Goal: Information Seeking & Learning: Learn about a topic

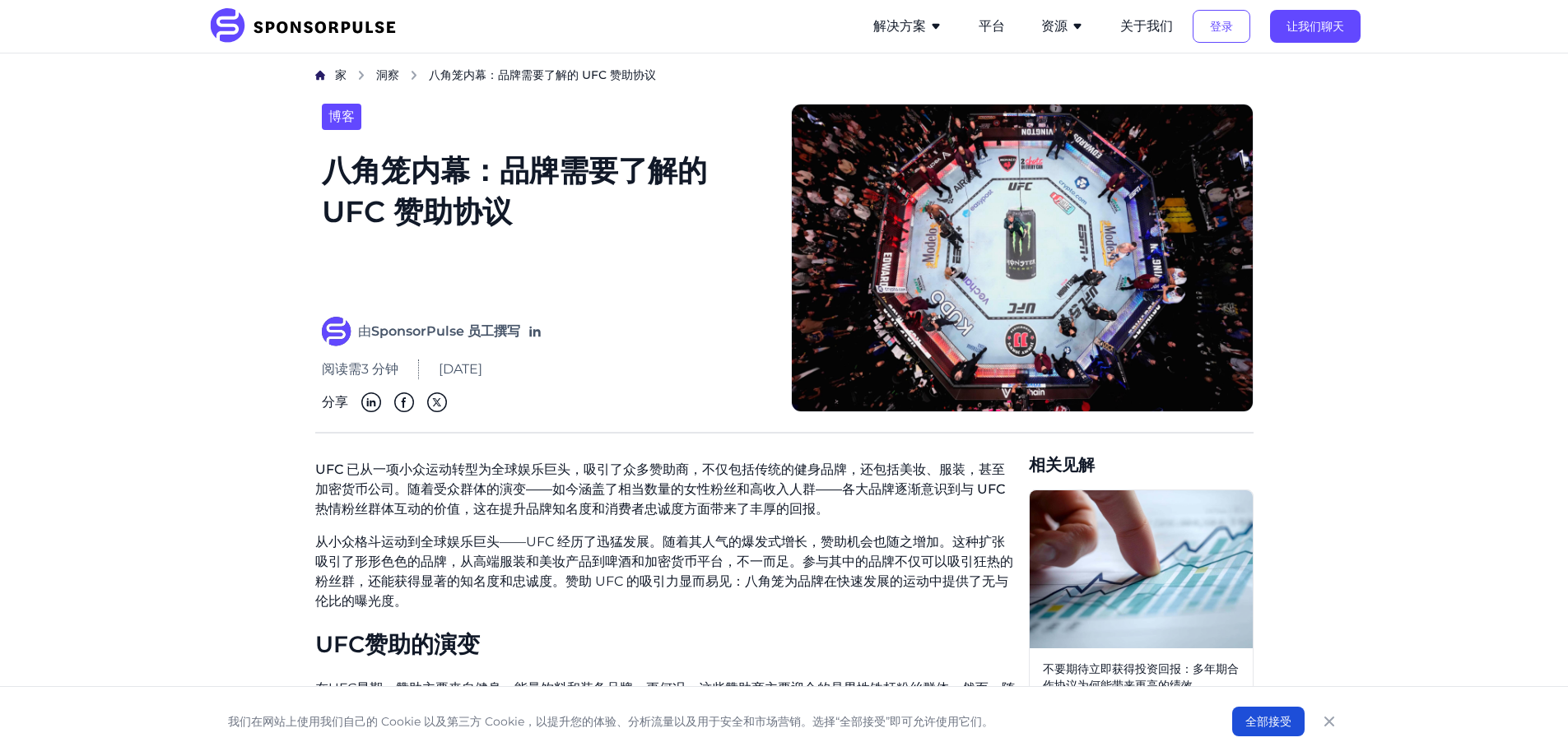
click at [617, 216] on font "八角笼内幕：品牌需要了解的 UFC 赞助协议" at bounding box center [546, 223] width 449 height 147
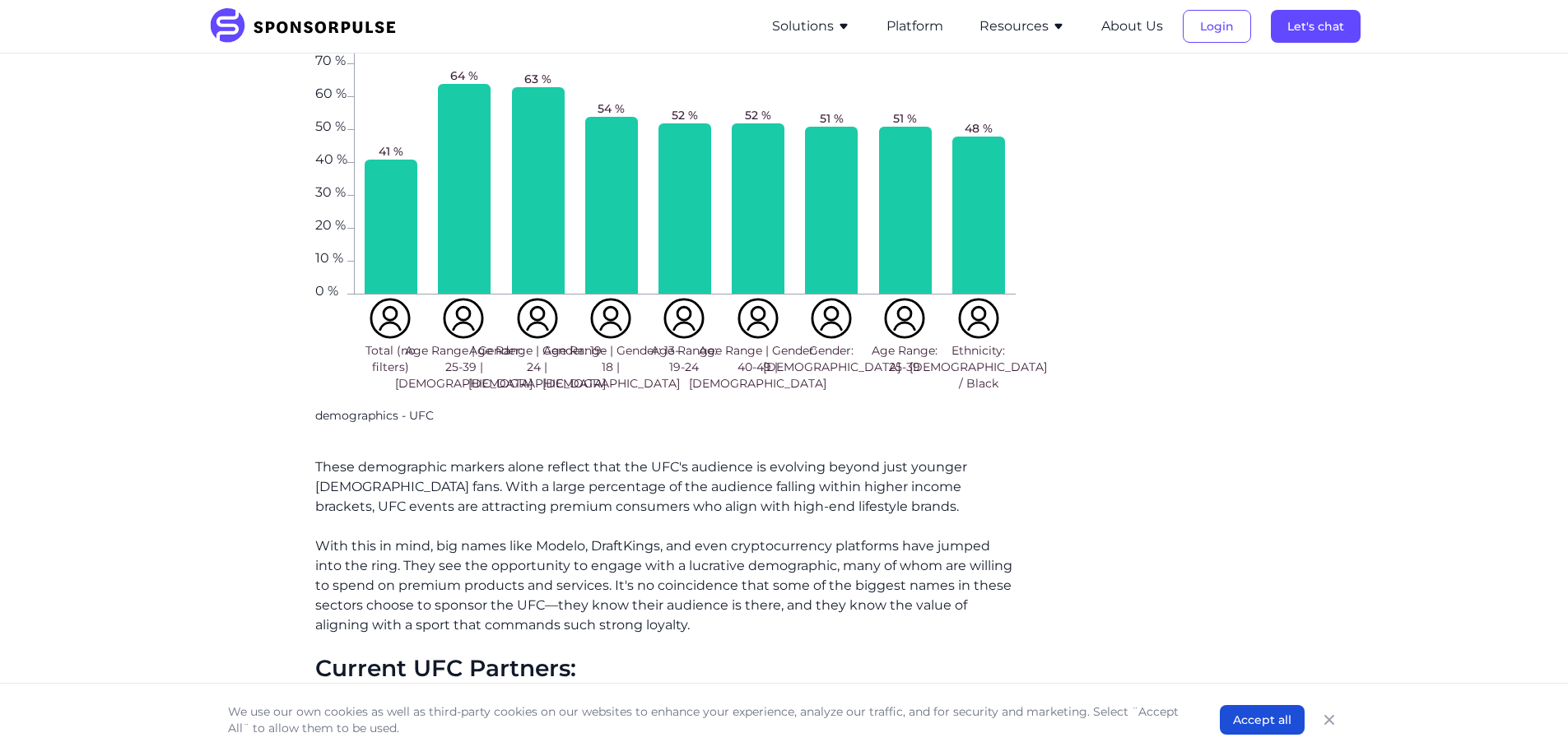
scroll to position [2115, 0]
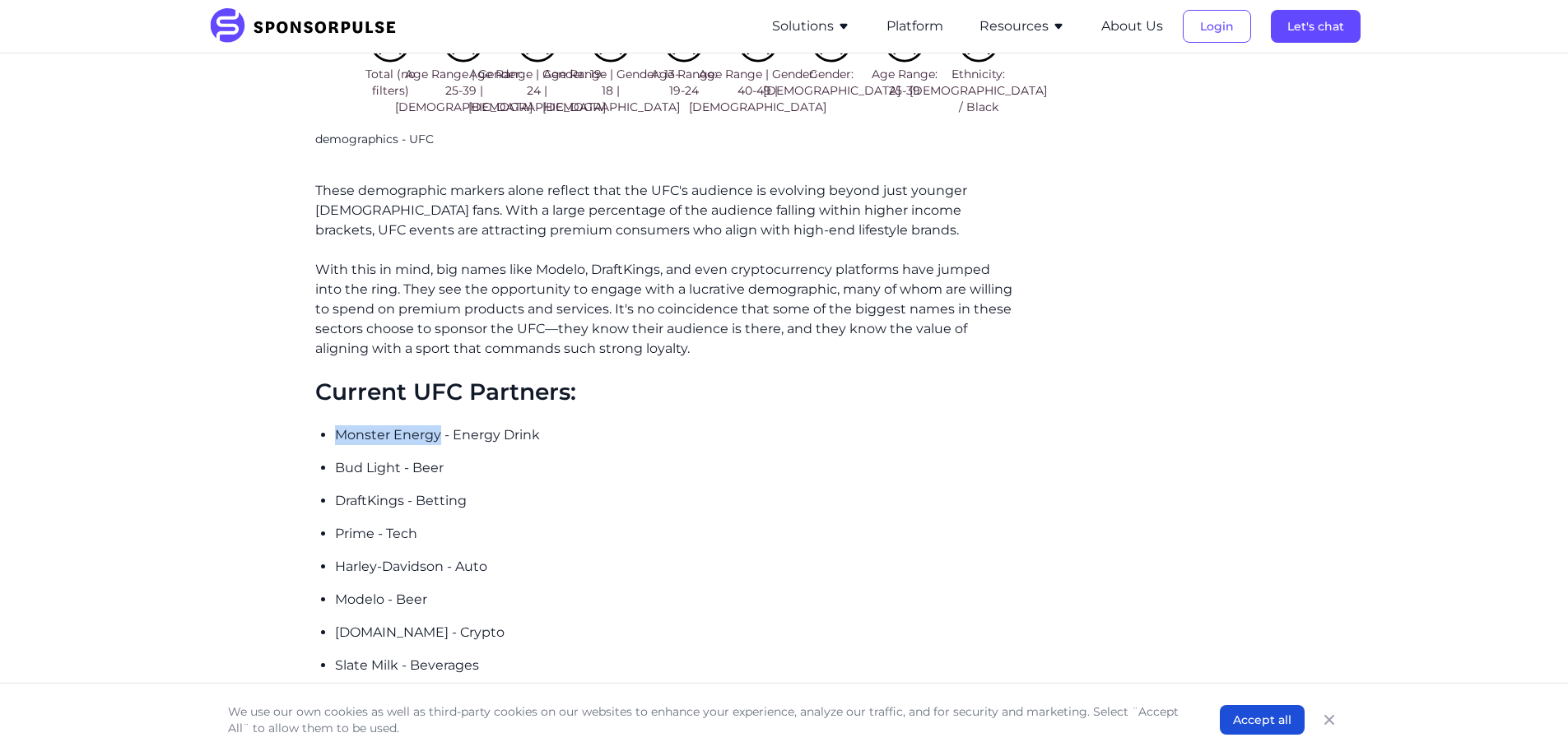
drag, startPoint x: 335, startPoint y: 414, endPoint x: 439, endPoint y: 416, distance: 104.0
click at [439, 425] on p "Monster Energy - Energy Drink" at bounding box center [675, 435] width 680 height 20
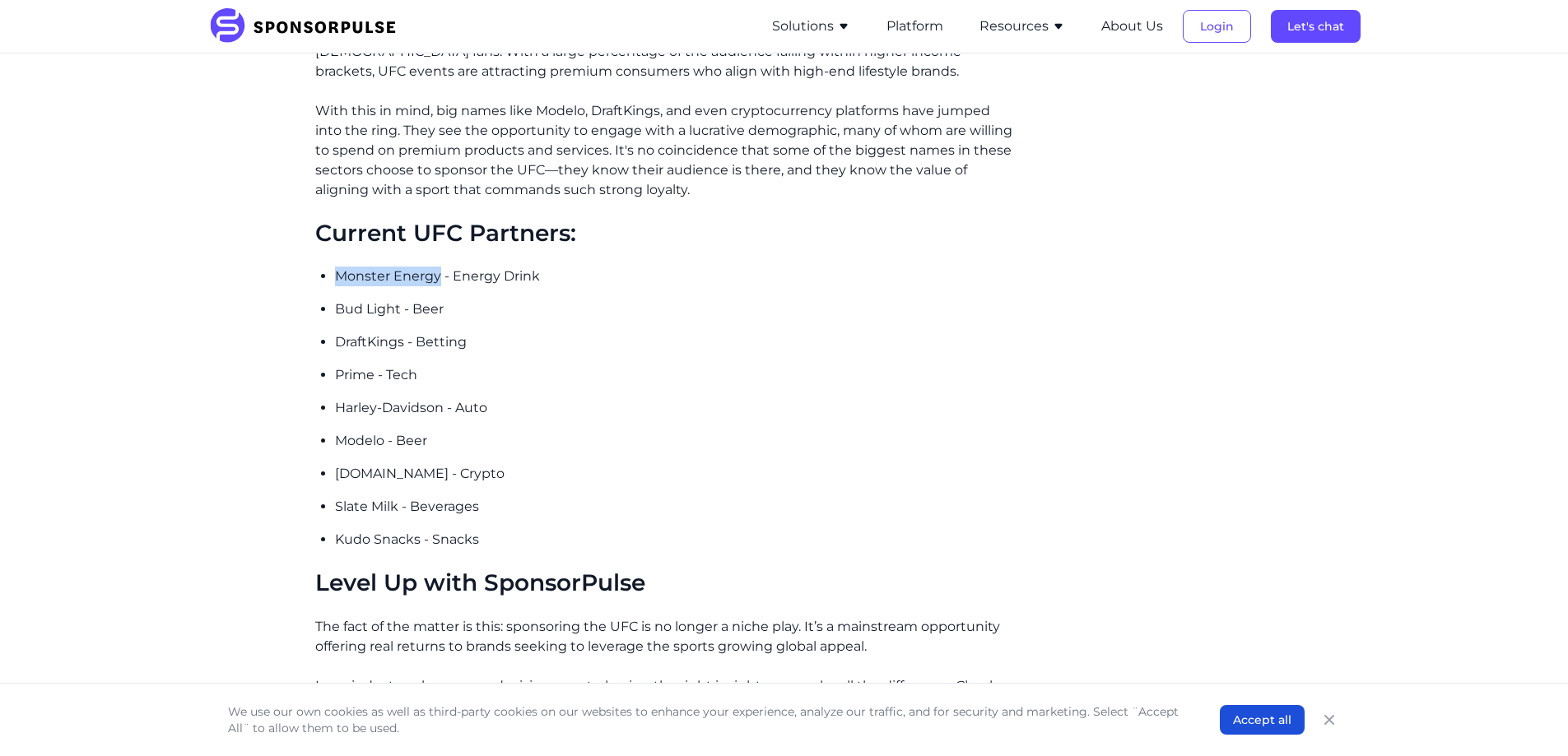
scroll to position [2279, 0]
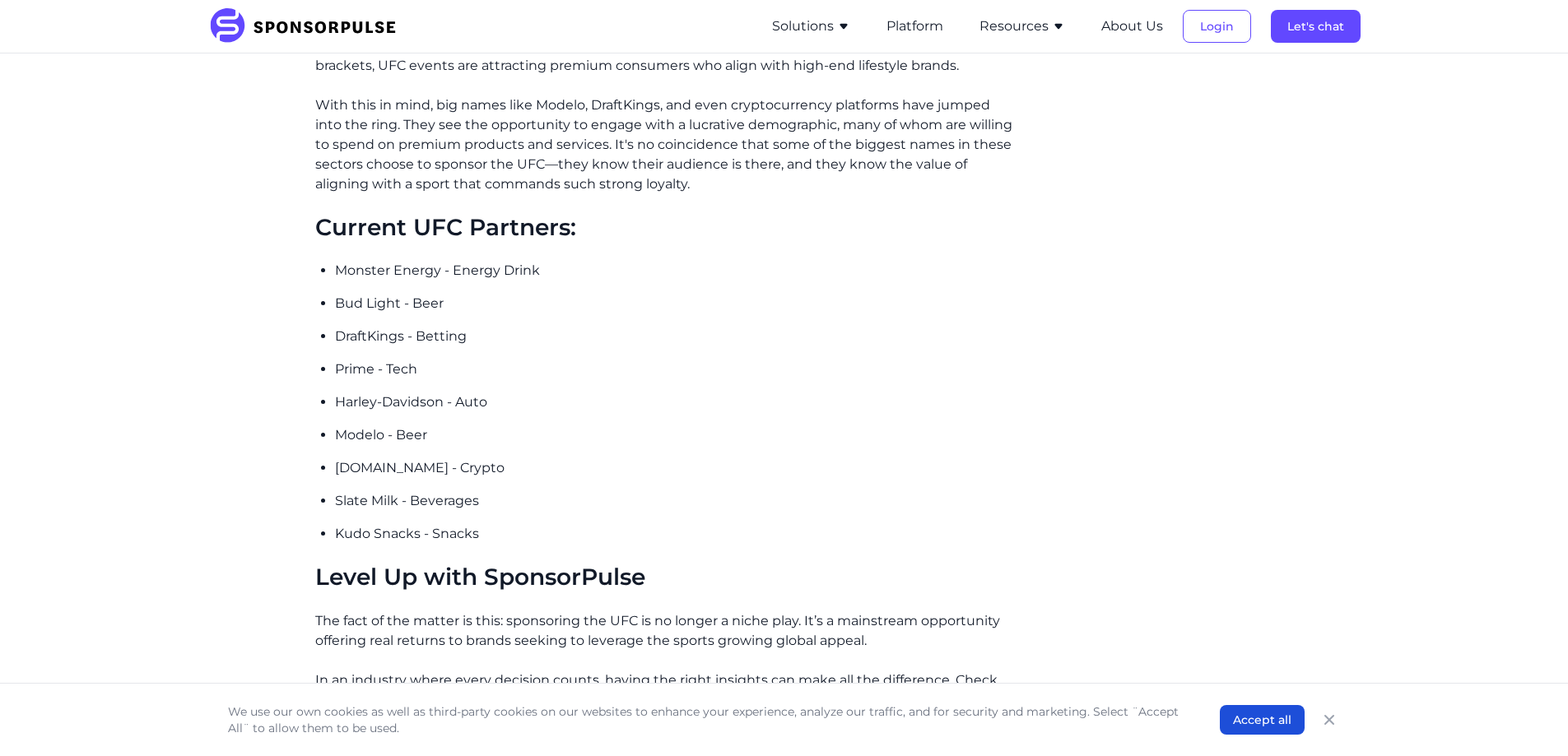
drag, startPoint x: 902, startPoint y: 313, endPoint x: 525, endPoint y: 393, distance: 385.4
click at [525, 393] on ul "Monster Energy - Energy Drink Bud Light - Beer DraftKings - Betting Prime - Tec…" at bounding box center [675, 402] width 680 height 283
drag, startPoint x: 328, startPoint y: 475, endPoint x: 396, endPoint y: 478, distance: 68.1
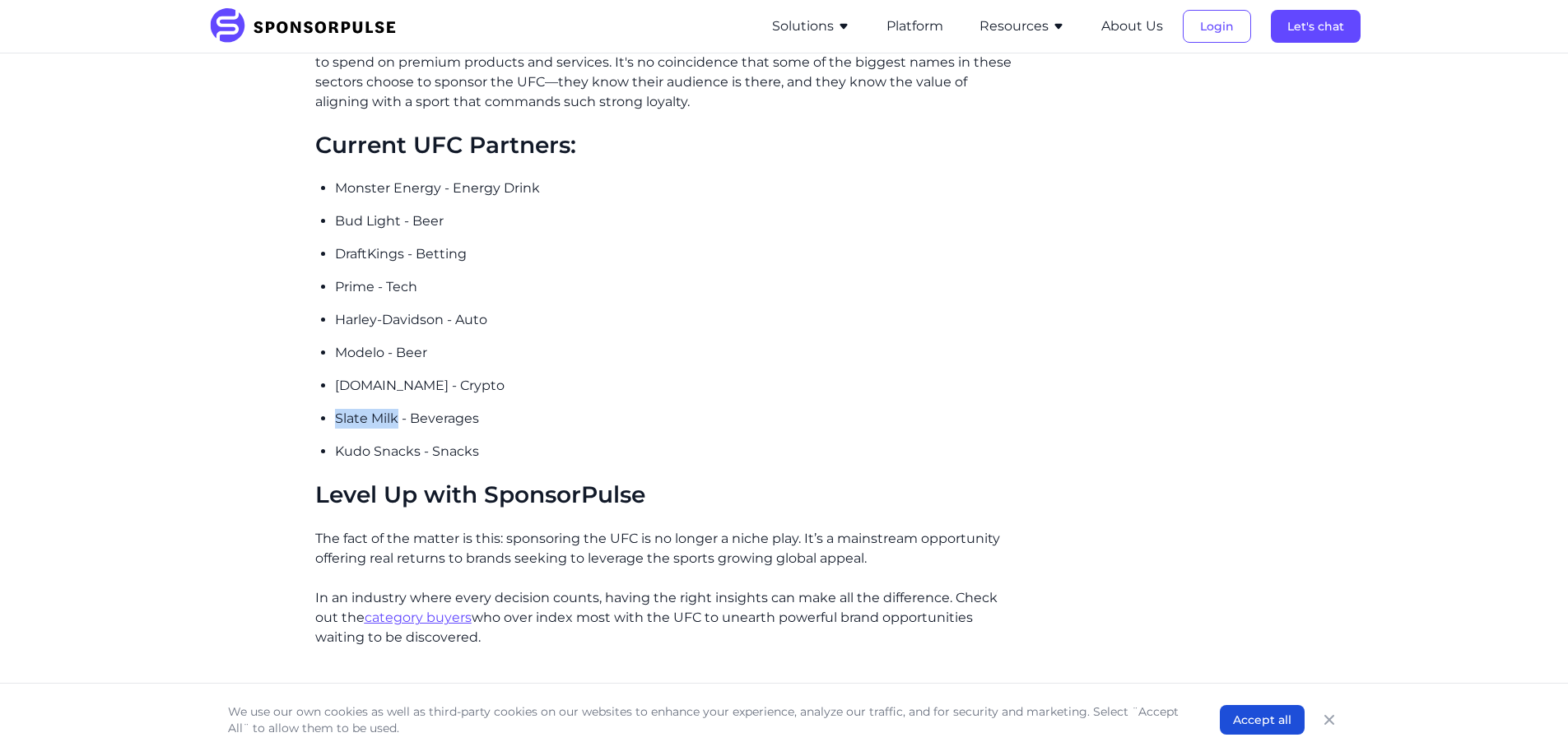
copy p "Slate Milk"
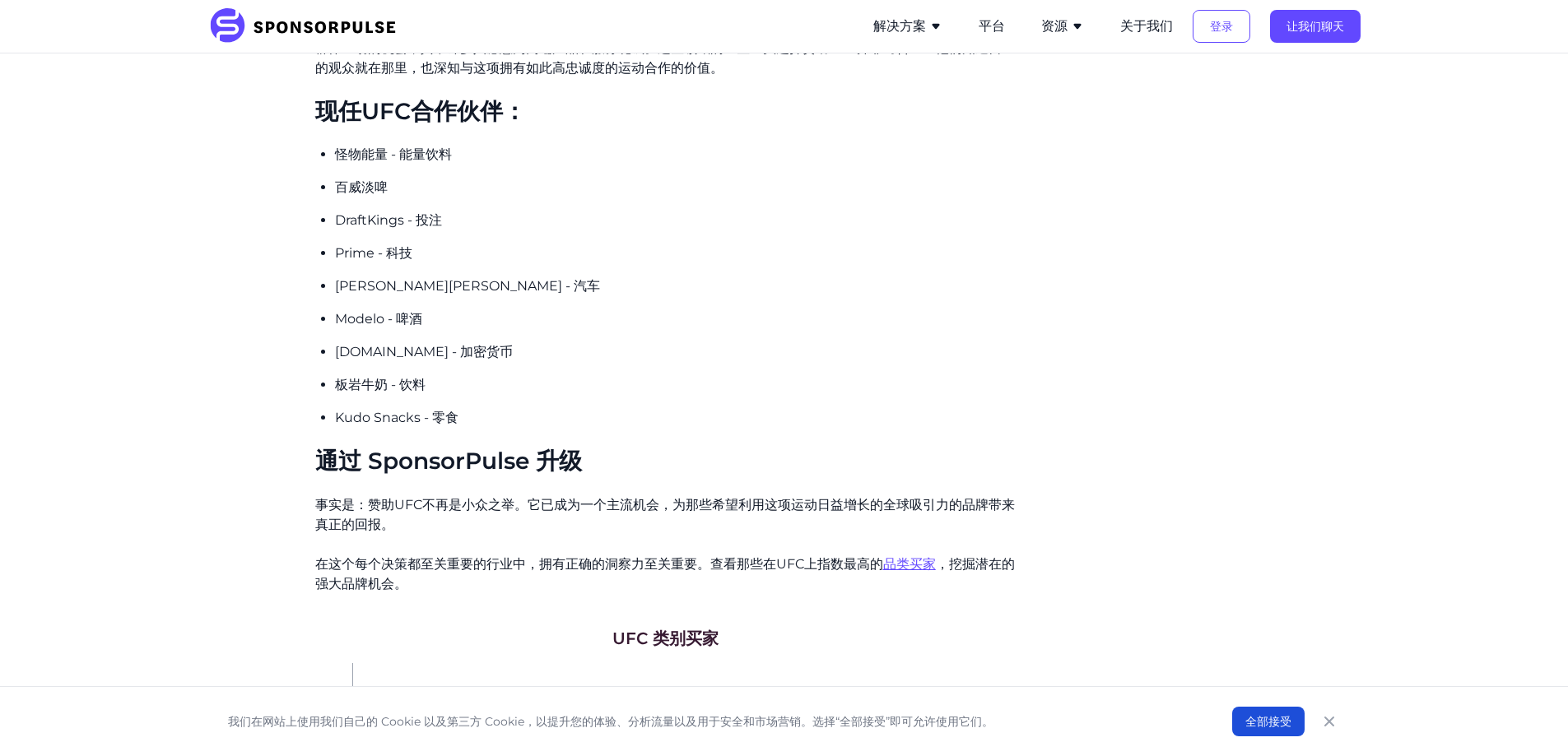
scroll to position [2049, 0]
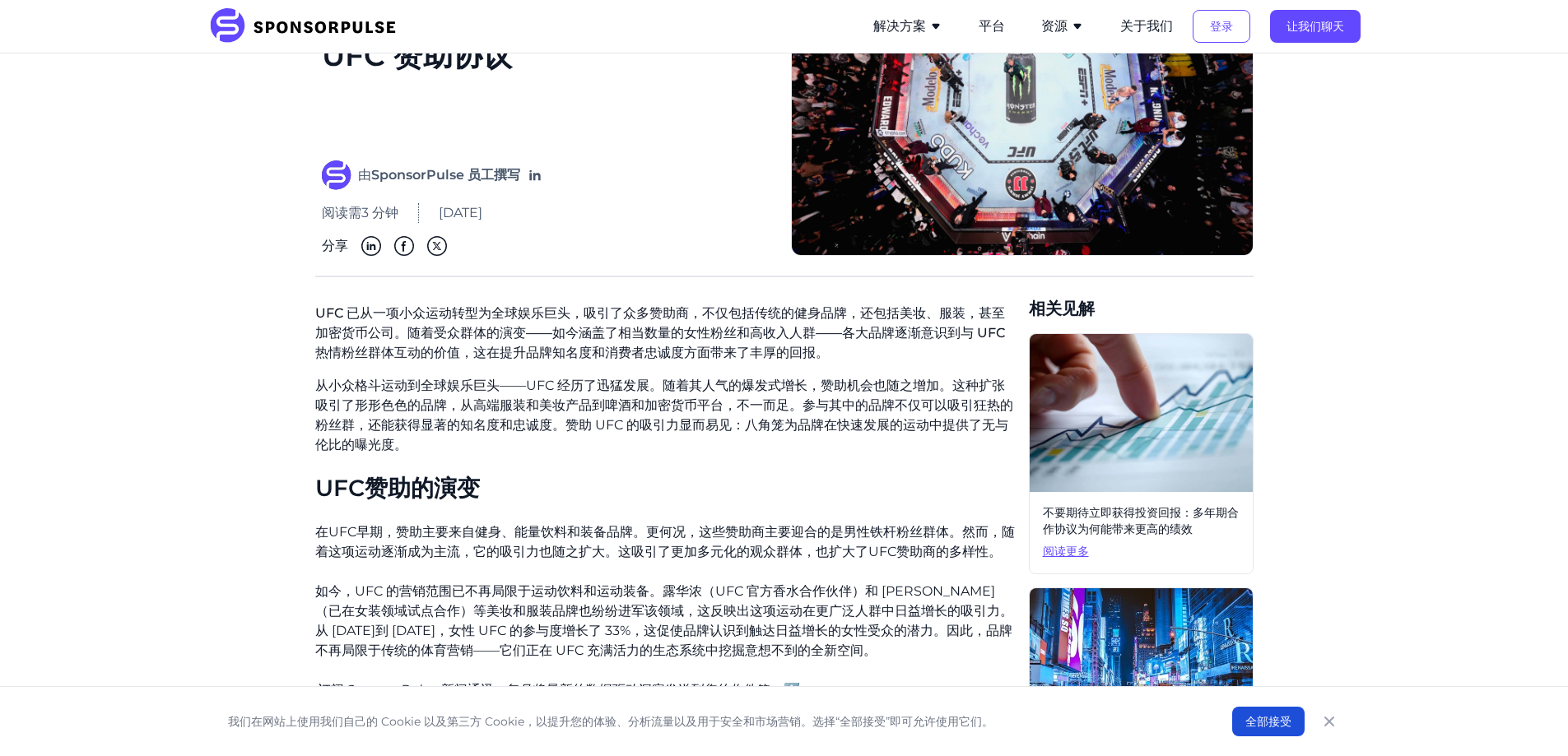
click at [651, 402] on font "从小众格斗运动到全球娱乐巨头——UFC 经历了迅猛发展。随着其人气的爆发式增长，赞助机会也随之增加。这种扩张吸引了形形色色的品牌，从高端服装和美妆产品到啤酒和…" at bounding box center [664, 415] width 698 height 75
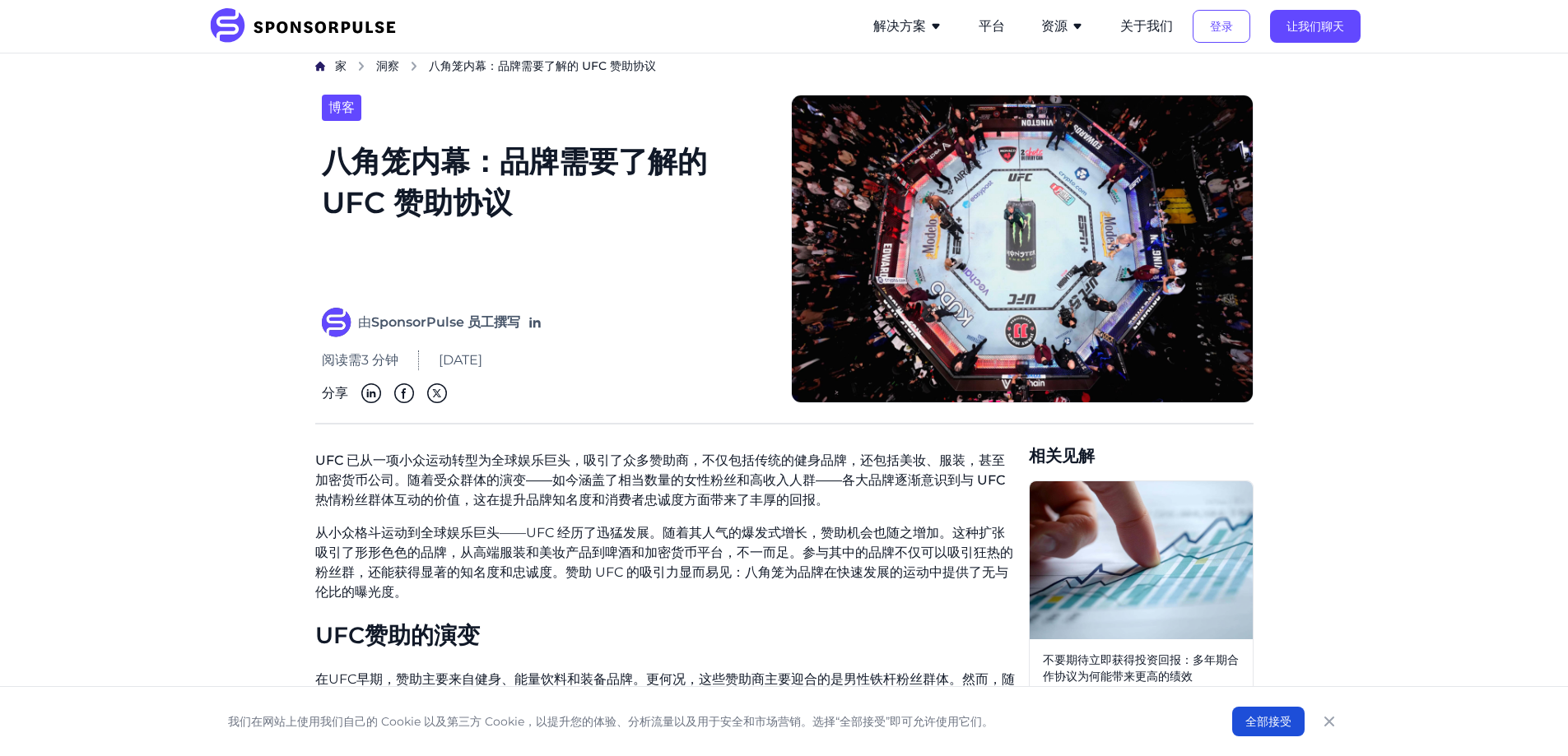
scroll to position [0, 0]
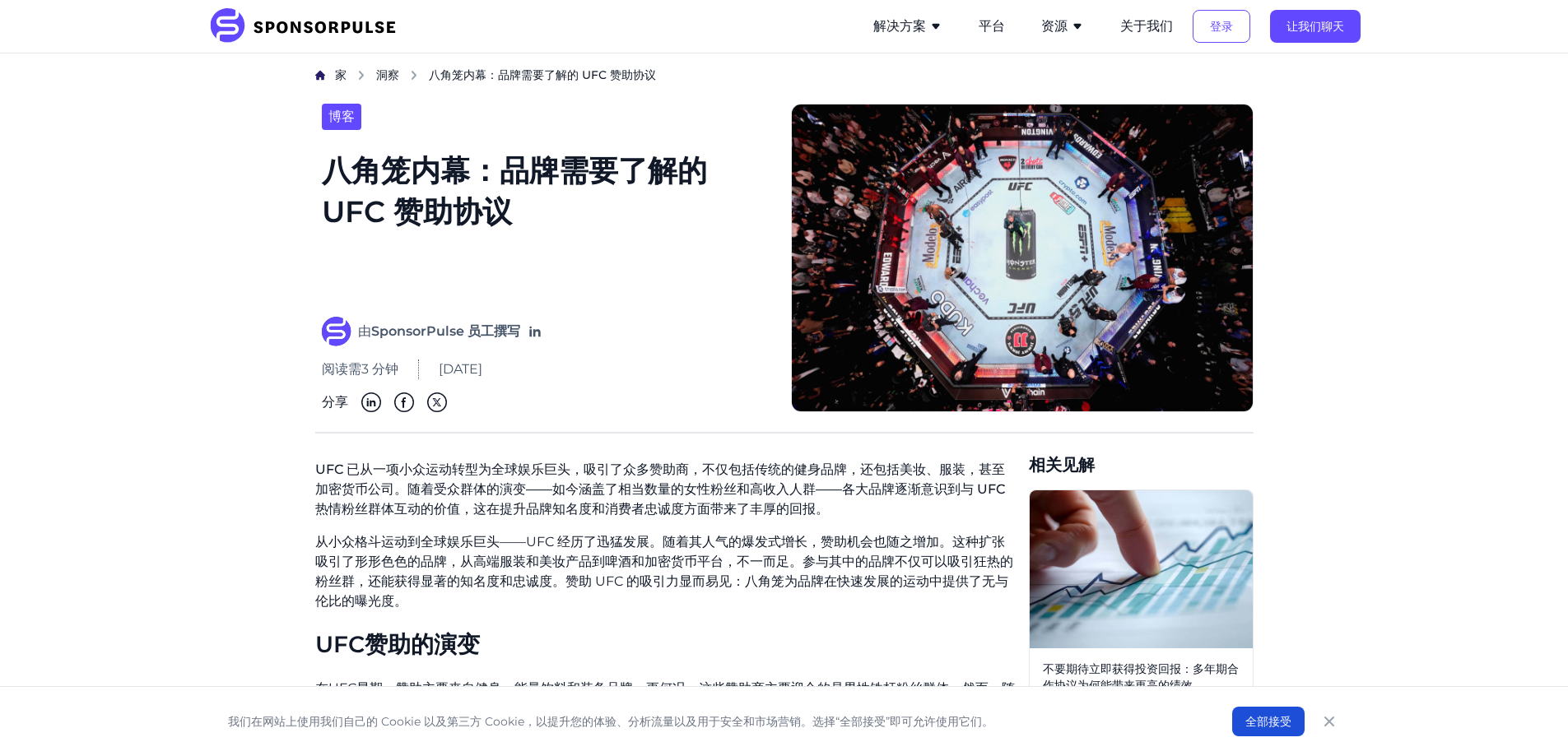
click at [612, 284] on font "八角笼内幕：品牌需要了解的 UFC 赞助协议" at bounding box center [546, 223] width 449 height 147
click at [935, 23] on icon "button" at bounding box center [935, 26] width 13 height 13
click at [382, 75] on font "洞察" at bounding box center [387, 75] width 23 height 15
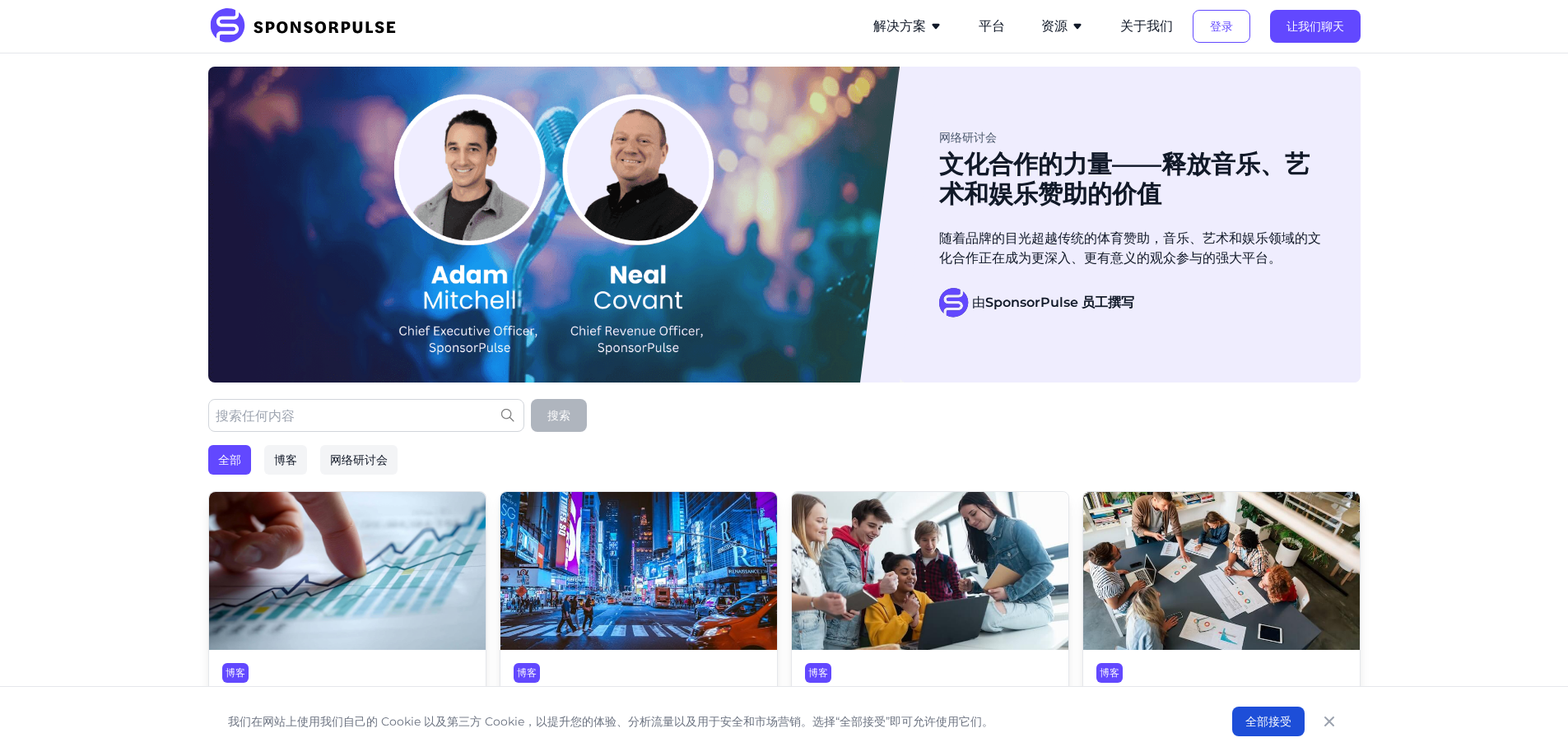
click at [926, 24] on button "解决方案" at bounding box center [907, 26] width 69 height 20
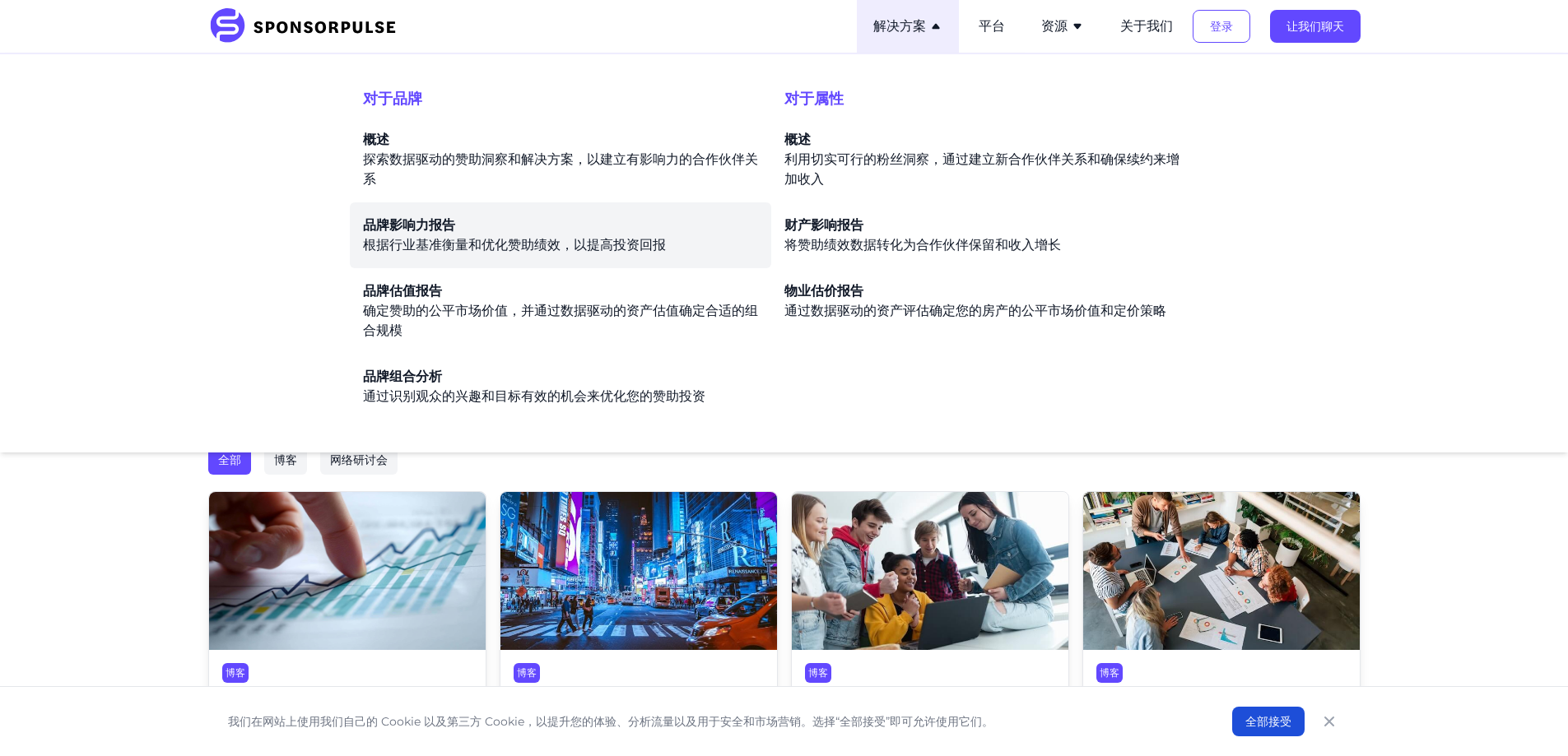
click at [569, 231] on span "品牌影响力报告" at bounding box center [560, 225] width 395 height 20
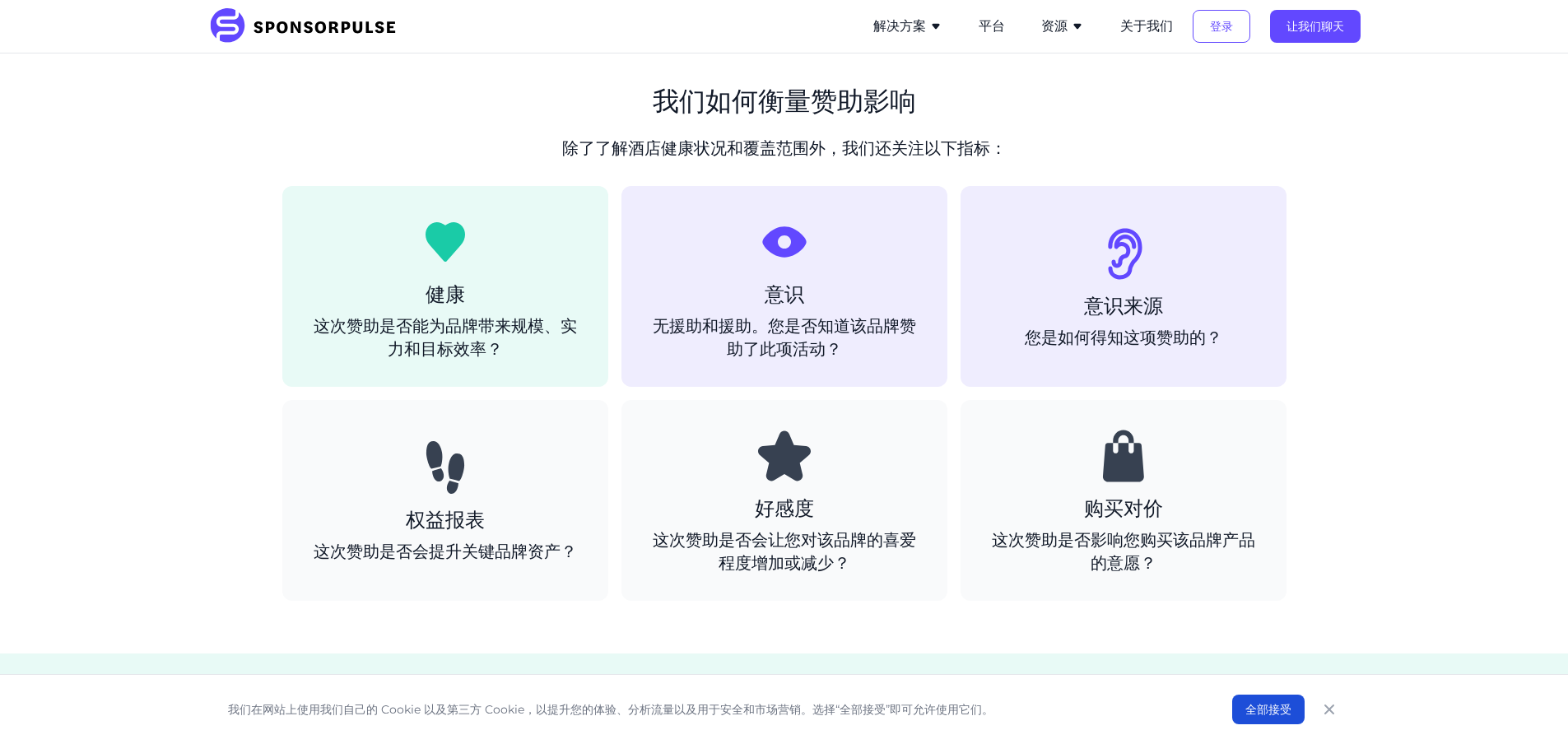
scroll to position [787, 0]
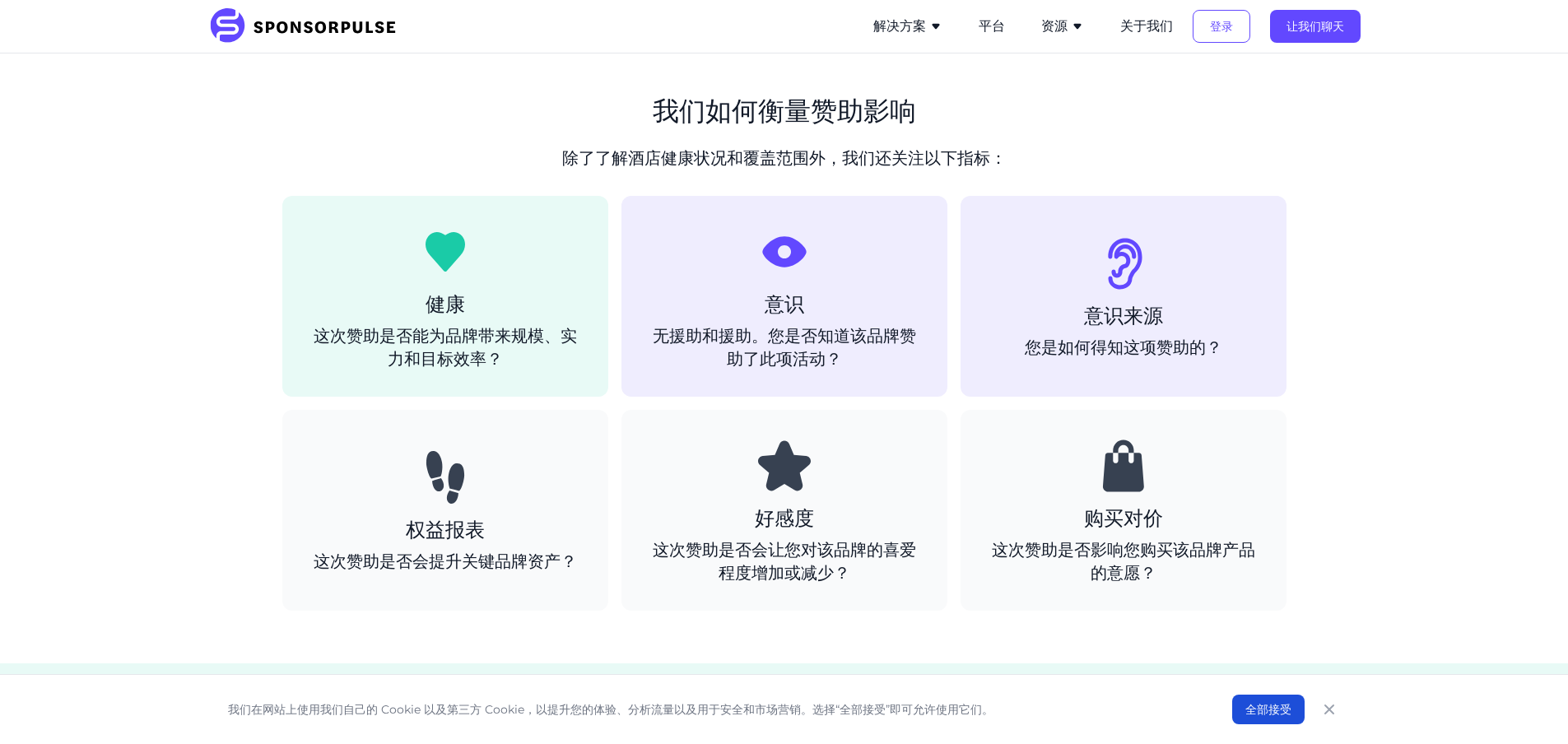
click at [1107, 495] on div "购买对价 这次赞助是否影响您购买该品牌产品的意愿？" at bounding box center [1123, 510] width 273 height 148
click at [1130, 495] on div "购买对价 这次赞助是否影响您购买该品牌产品的意愿？" at bounding box center [1123, 510] width 273 height 148
click at [1129, 474] on img at bounding box center [1123, 466] width 53 height 53
